Goal: Task Accomplishment & Management: Manage account settings

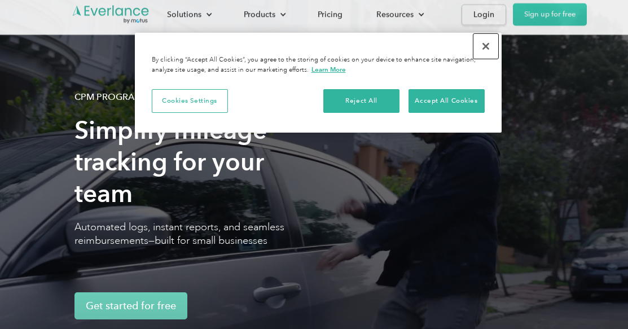
click at [486, 49] on button "Close" at bounding box center [485, 46] width 25 height 25
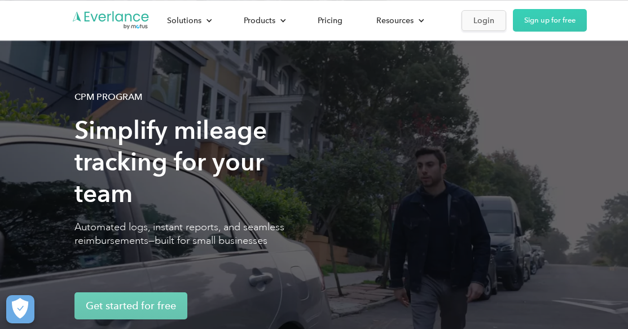
click at [486, 23] on div "Login" at bounding box center [483, 21] width 21 height 14
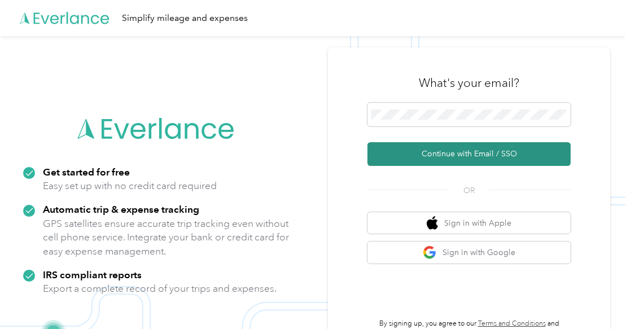
click at [493, 156] on button "Continue with Email / SSO" at bounding box center [468, 154] width 203 height 24
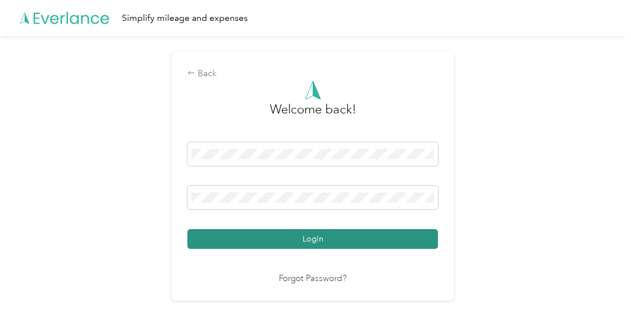
click at [311, 237] on button "Login" at bounding box center [312, 239] width 250 height 20
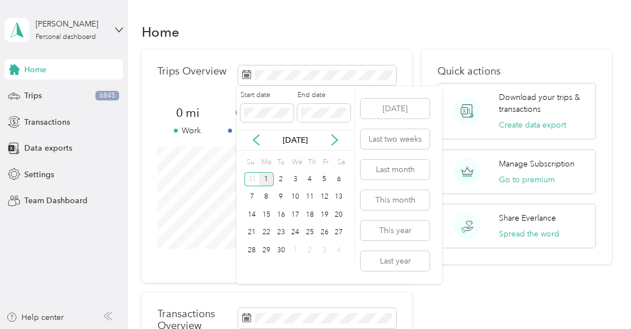
click at [287, 101] on div "Start date" at bounding box center [266, 106] width 53 height 32
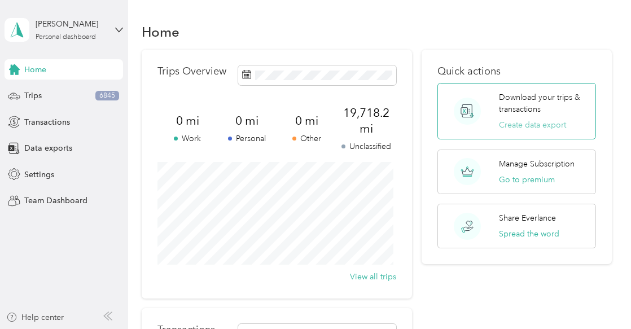
click at [536, 125] on button "Create data export" at bounding box center [532, 125] width 67 height 12
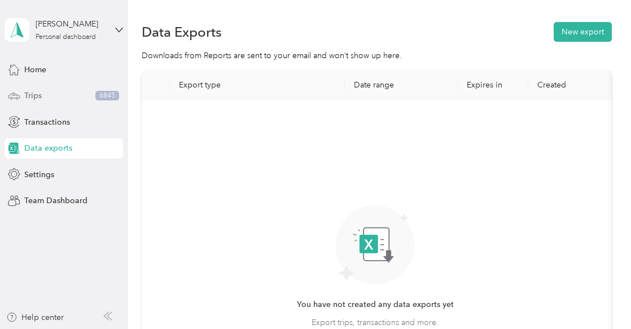
click at [41, 96] on span "Trips" at bounding box center [32, 96] width 17 height 12
